Goal: Information Seeking & Learning: Learn about a topic

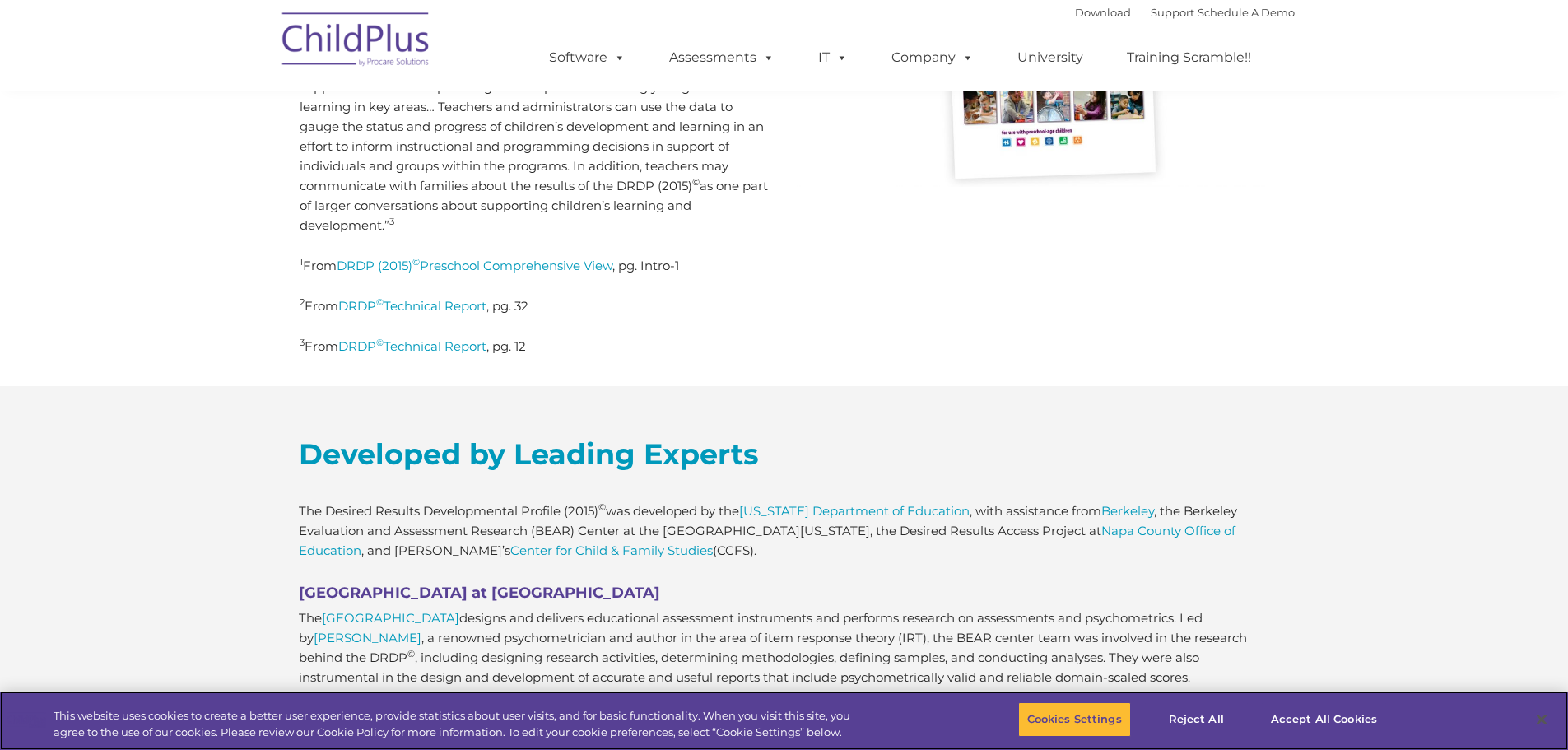
scroll to position [686, 0]
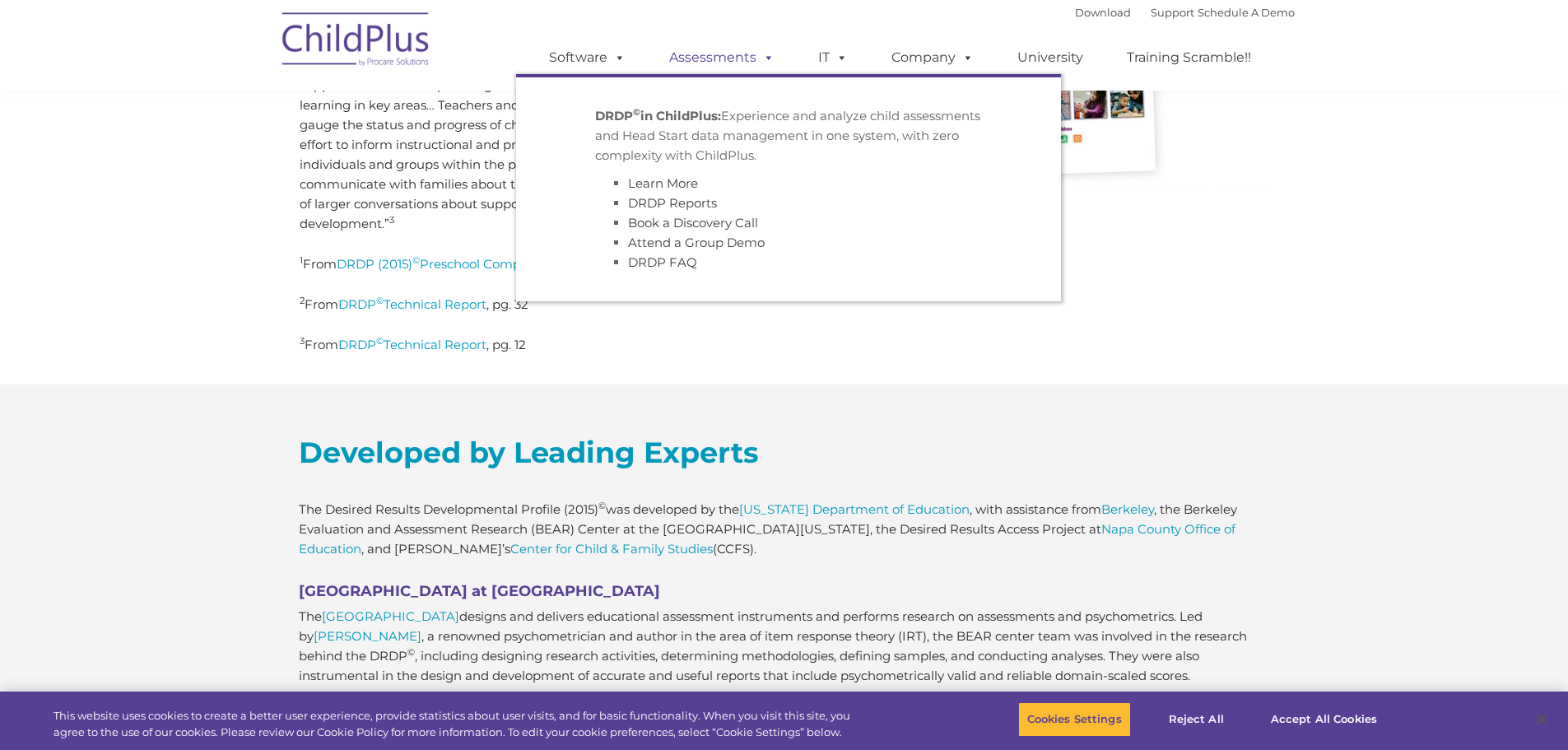
click at [763, 62] on span at bounding box center [765, 57] width 18 height 16
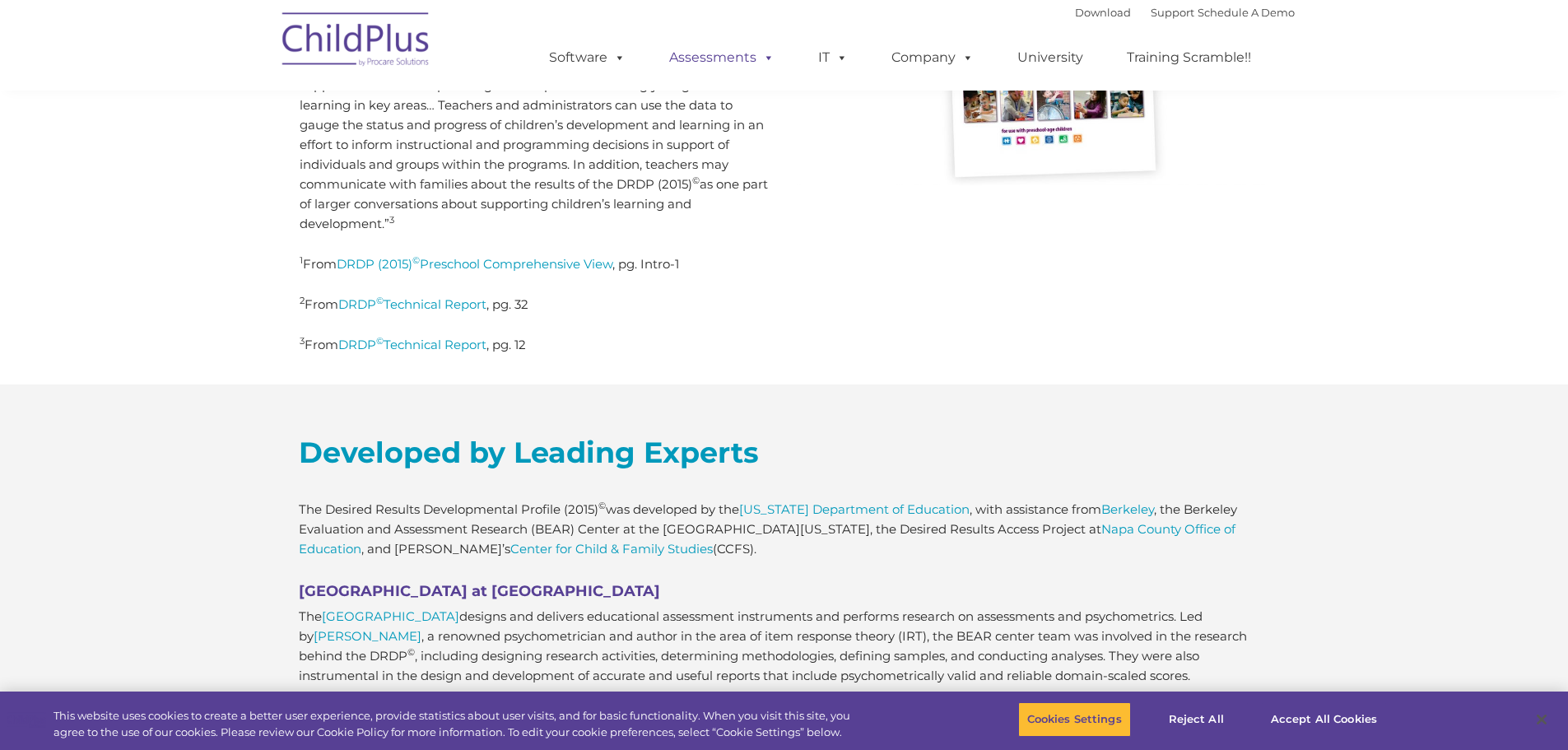
click at [764, 62] on span at bounding box center [765, 57] width 18 height 16
click at [854, 348] on div "The Desired Results Developmental Profile (DRDP) © is a developmental continuum…" at bounding box center [784, 67] width 994 height 634
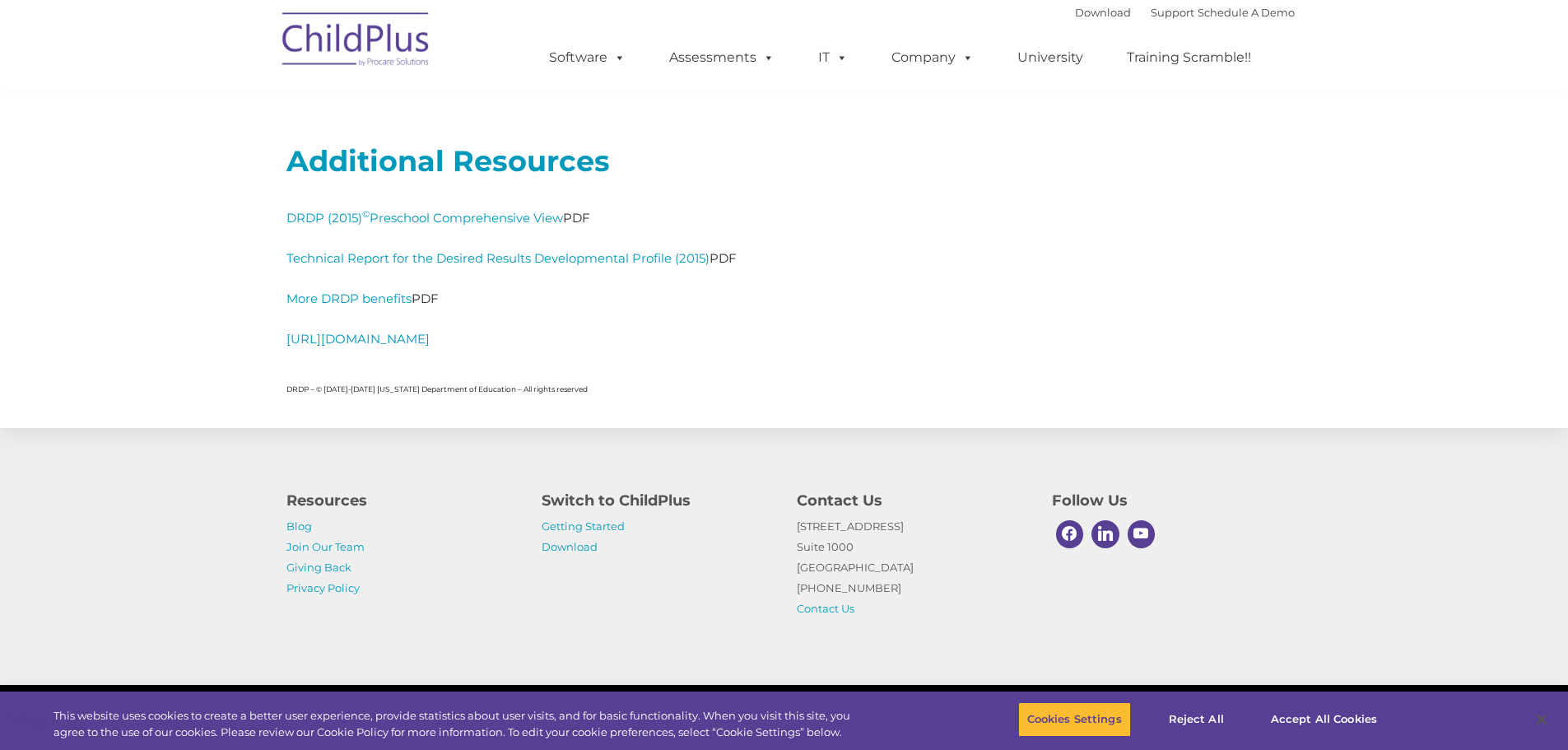
scroll to position [7503, 0]
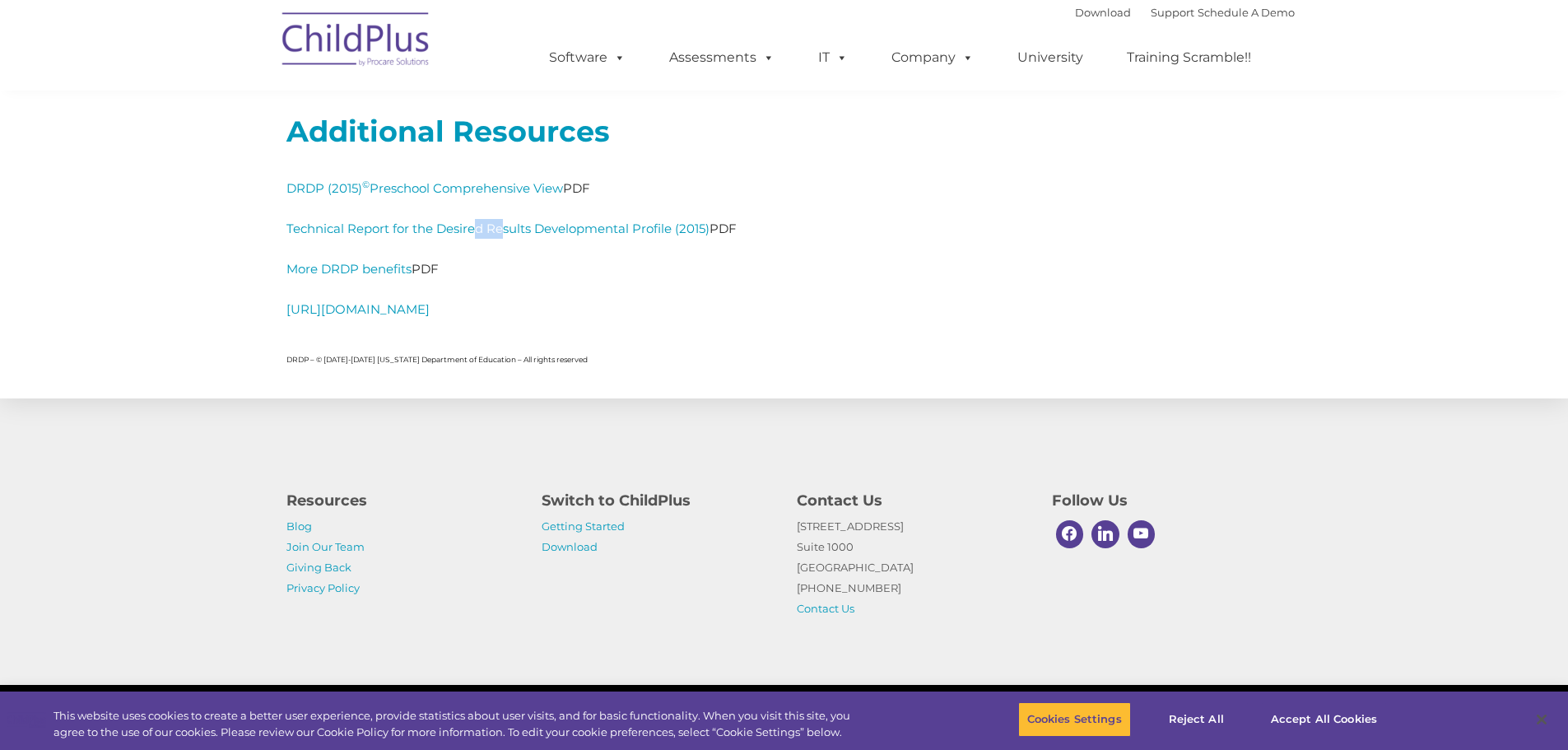
click at [512, 211] on div "DRDP (2015) © Preschool Comprehensive View PDF Technical Report for the Desired…" at bounding box center [784, 249] width 996 height 141
drag, startPoint x: 515, startPoint y: 211, endPoint x: 597, endPoint y: 205, distance: 82.2
click at [516, 211] on div "DRDP (2015) © Preschool Comprehensive View PDF Technical Report for the Desired…" at bounding box center [784, 249] width 996 height 141
click at [1051, 196] on p "DRDP (2015) © Preschool Comprehensive View PDF" at bounding box center [784, 188] width 996 height 20
click at [455, 194] on link "DRDP (2015) © Preschool Comprehensive View" at bounding box center [424, 188] width 277 height 16
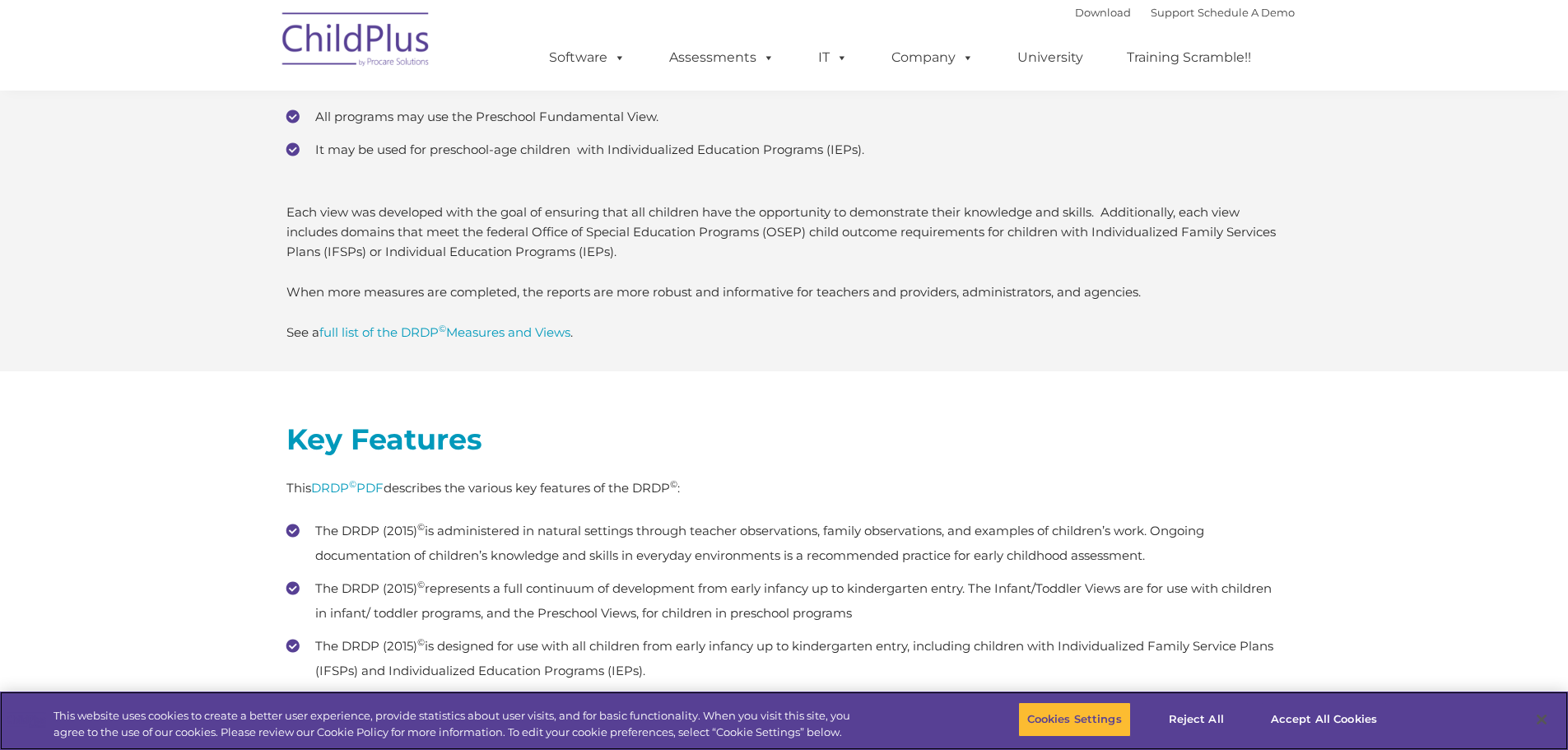
scroll to position [4413, 0]
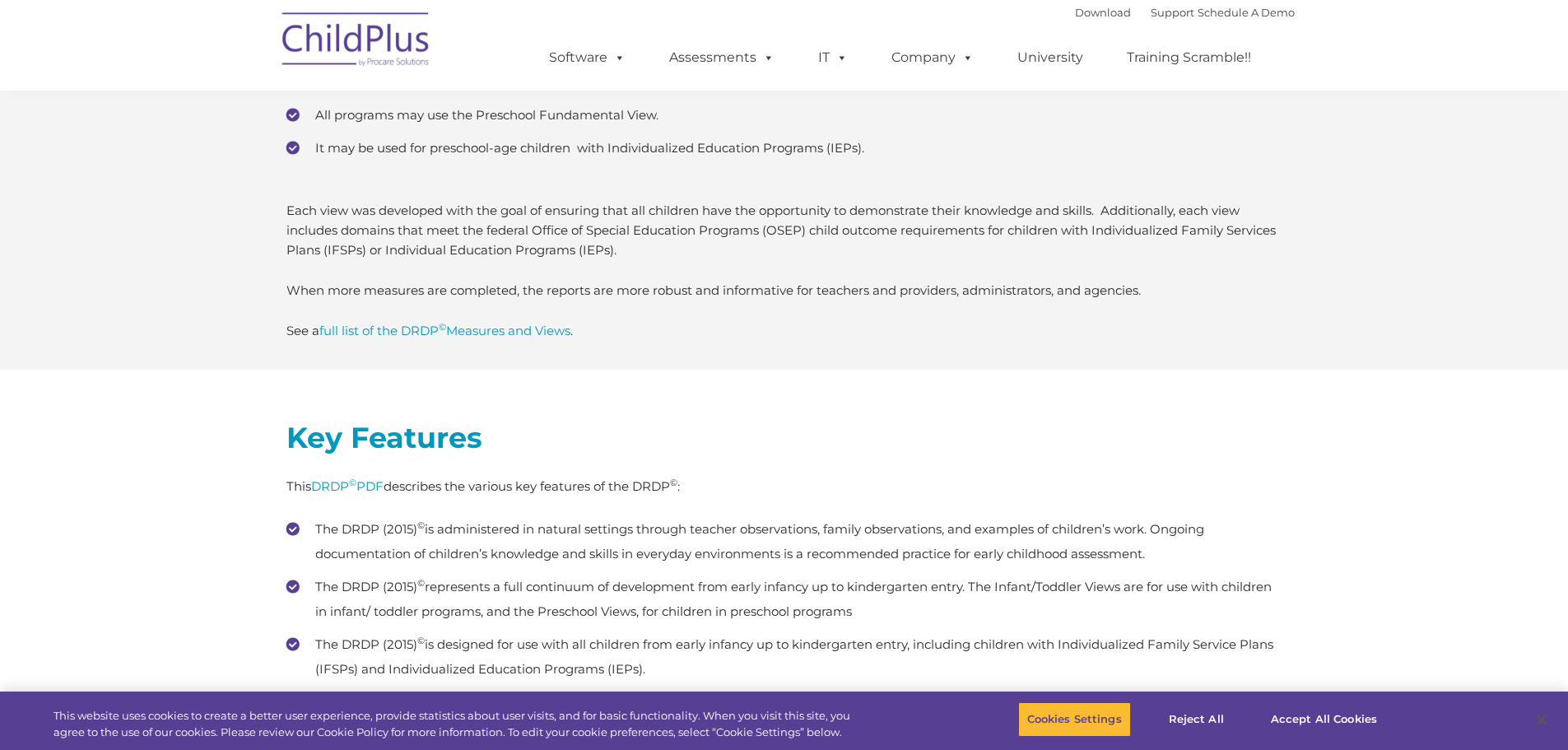
click at [405, 335] on link "full list of the DRDP © Measures and Views" at bounding box center [444, 331] width 251 height 16
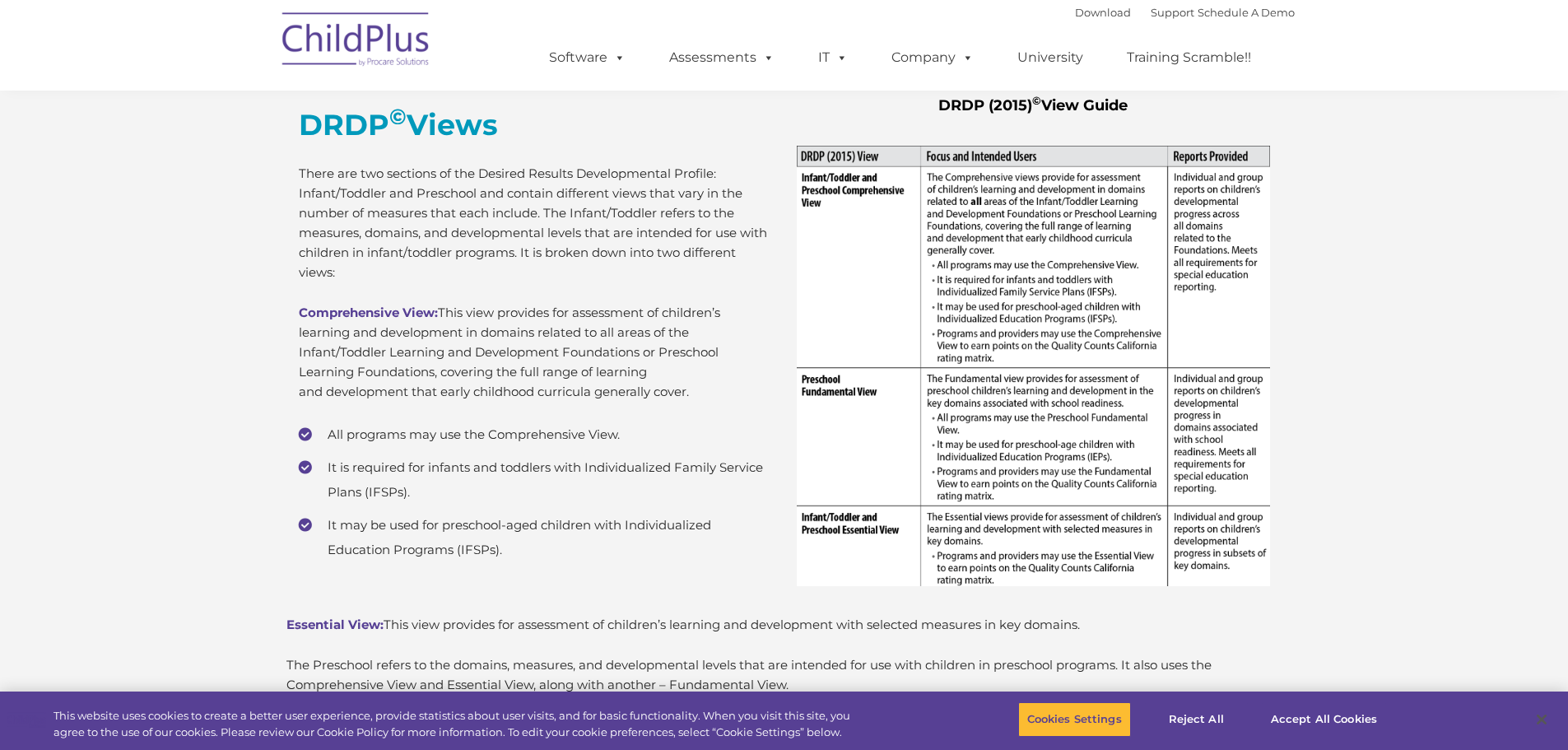
scroll to position [3734, 0]
